Goal: Transaction & Acquisition: Download file/media

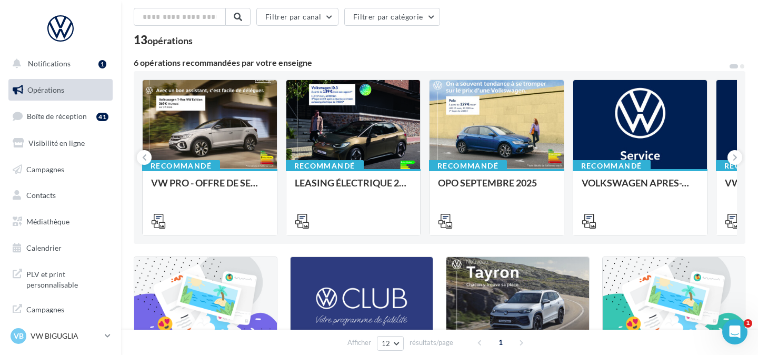
scroll to position [34, 0]
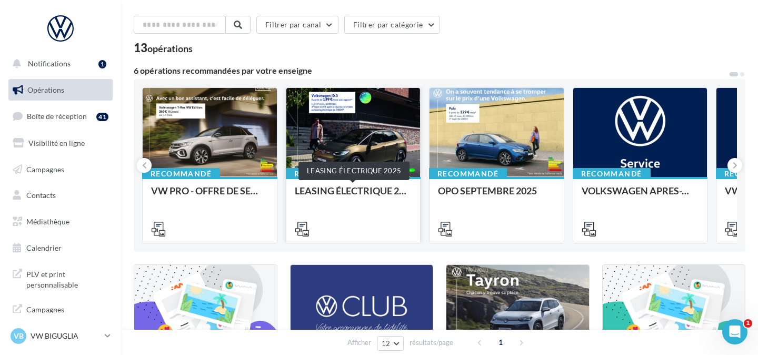
click at [341, 194] on div "LEASING ÉLECTRIQUE 2025" at bounding box center [353, 195] width 117 height 21
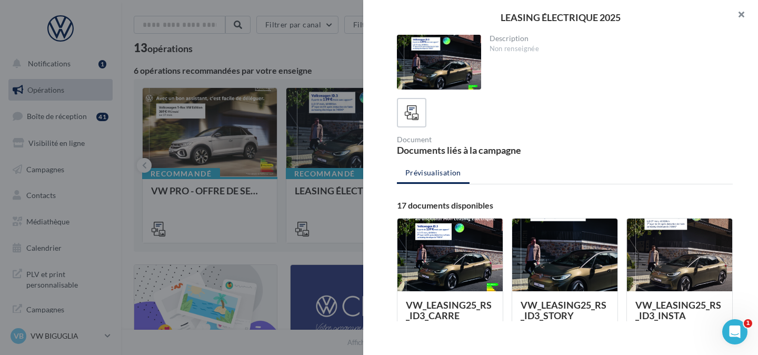
click at [744, 16] on button "button" at bounding box center [737, 16] width 42 height 32
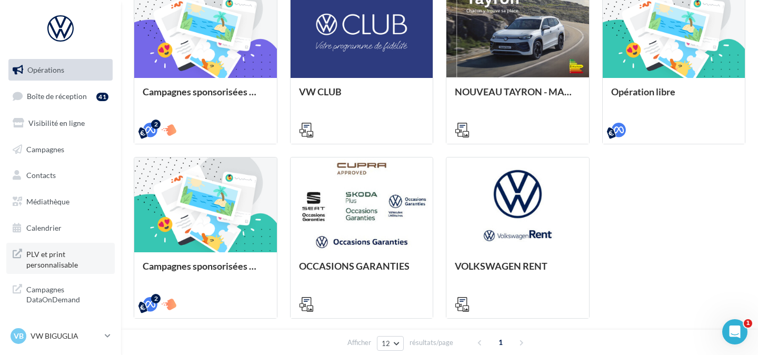
scroll to position [341, 0]
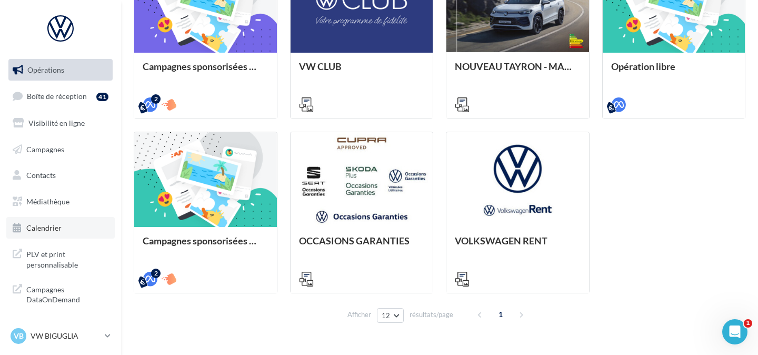
click at [60, 229] on span "Calendrier" at bounding box center [43, 227] width 35 height 9
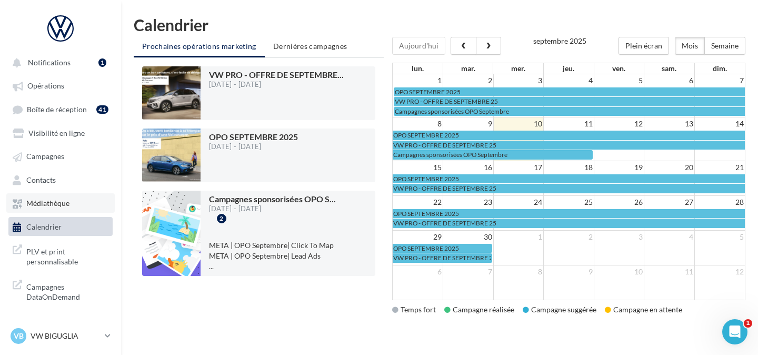
click at [62, 207] on span "Médiathèque" at bounding box center [47, 203] width 43 height 9
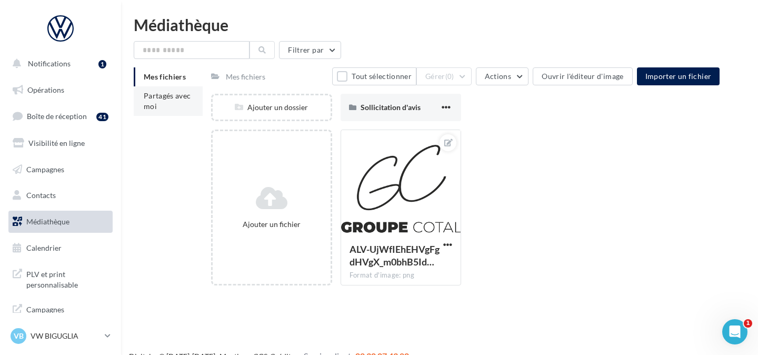
click at [171, 102] on li "Partagés avec moi" at bounding box center [168, 100] width 69 height 29
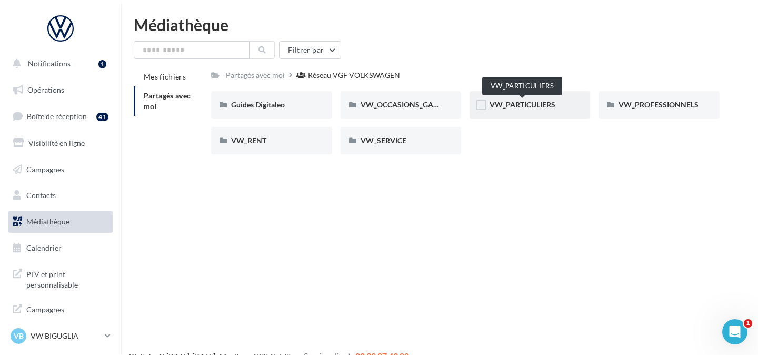
click at [538, 108] on span "VW_PARTICULIERS" at bounding box center [523, 104] width 66 height 9
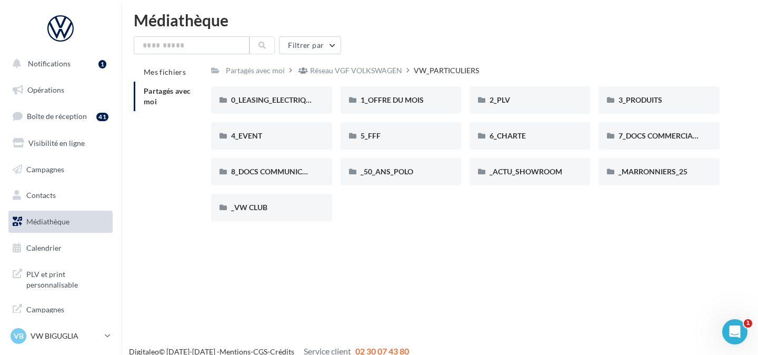
scroll to position [7, 0]
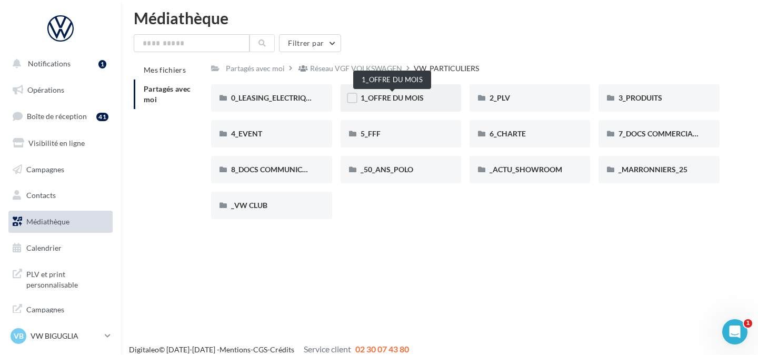
click at [385, 98] on span "1_OFFRE DU MOIS" at bounding box center [392, 97] width 63 height 9
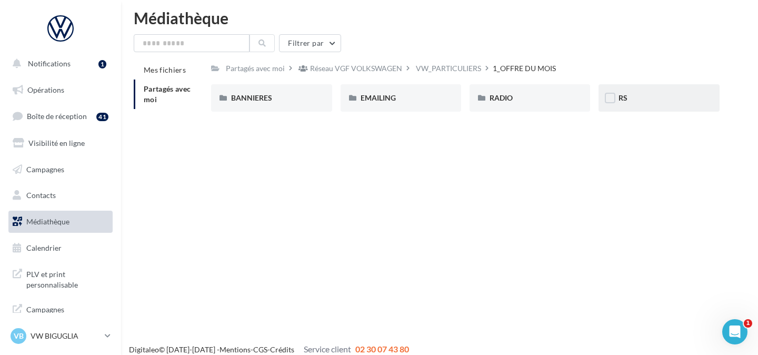
click at [639, 93] on div "RS" at bounding box center [659, 97] width 121 height 27
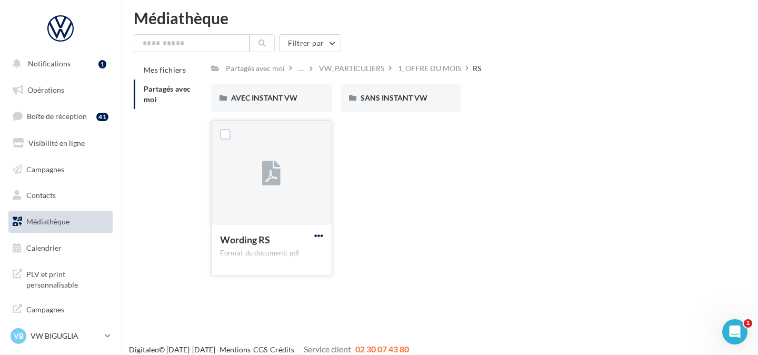
click at [315, 235] on span "button" at bounding box center [318, 235] width 9 height 9
click at [307, 254] on button "Télécharger" at bounding box center [272, 256] width 105 height 27
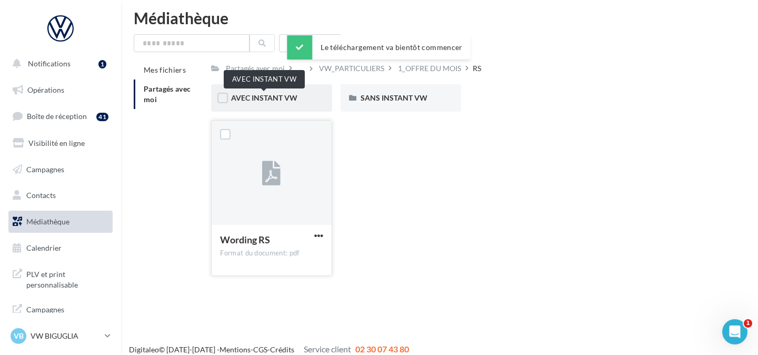
click at [285, 98] on span "AVEC INSTANT VW" at bounding box center [264, 97] width 66 height 9
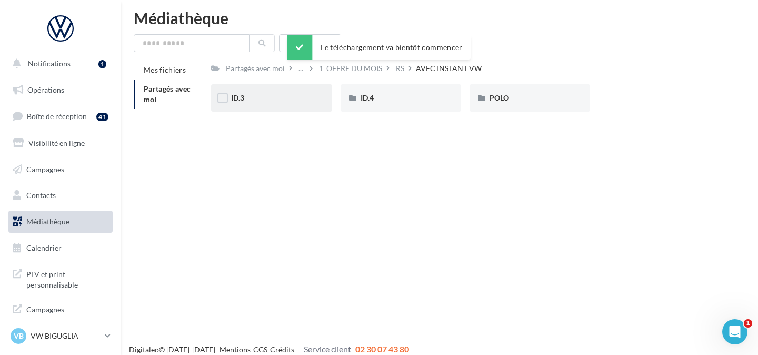
click at [271, 104] on div "ID.3" at bounding box center [271, 97] width 121 height 27
